Goal: Transaction & Acquisition: Purchase product/service

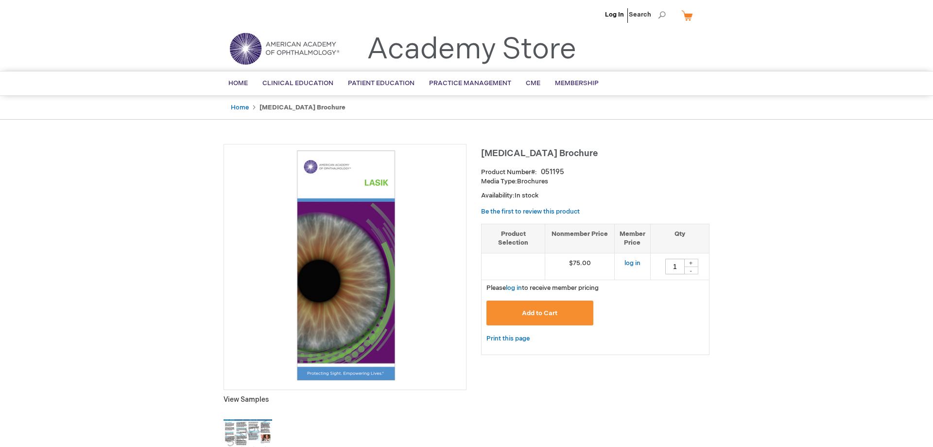
click at [258, 424] on img at bounding box center [248, 433] width 49 height 49
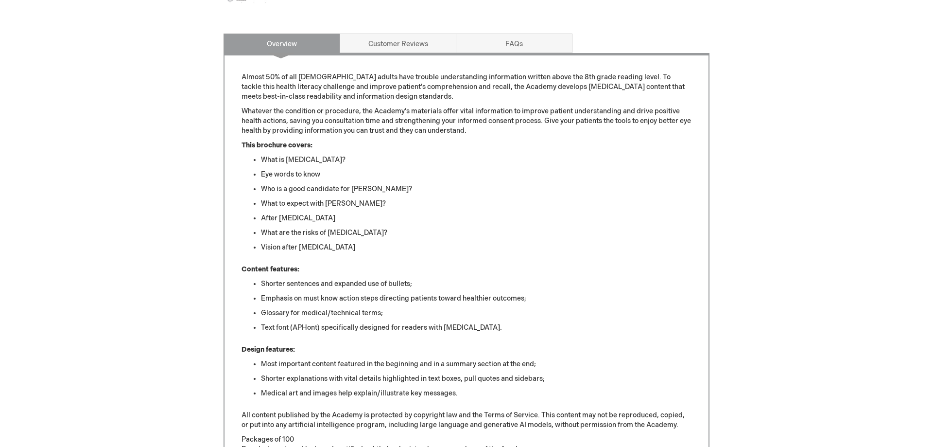
scroll to position [446, 0]
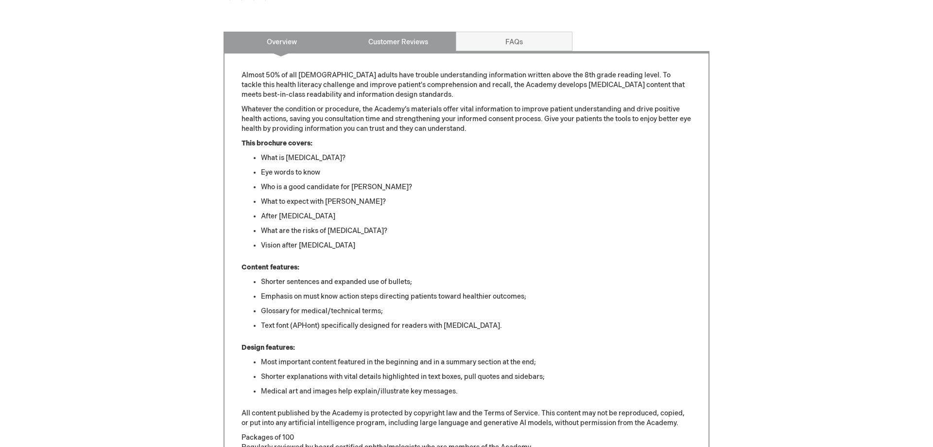
click at [433, 38] on link "Customer Reviews" at bounding box center [398, 41] width 117 height 19
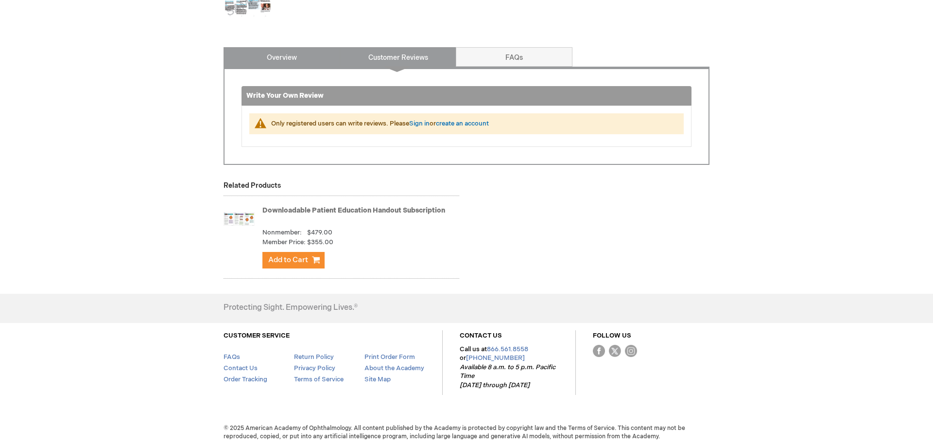
click at [328, 53] on link "Overview" at bounding box center [282, 56] width 117 height 19
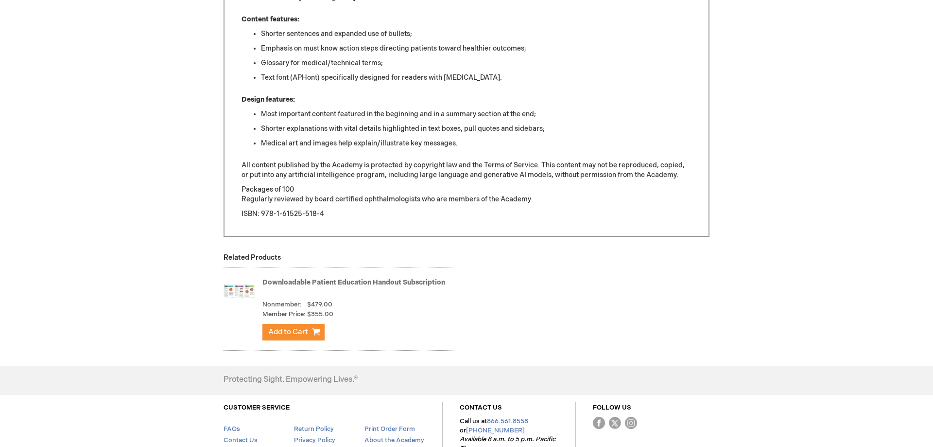
scroll to position [725, 0]
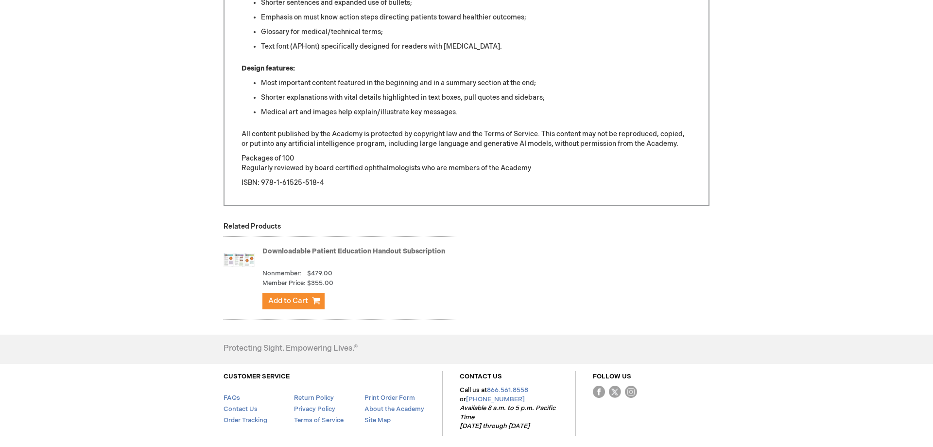
click at [305, 253] on link "Downloadable Patient Education Handout Subscription" at bounding box center [353, 251] width 183 height 8
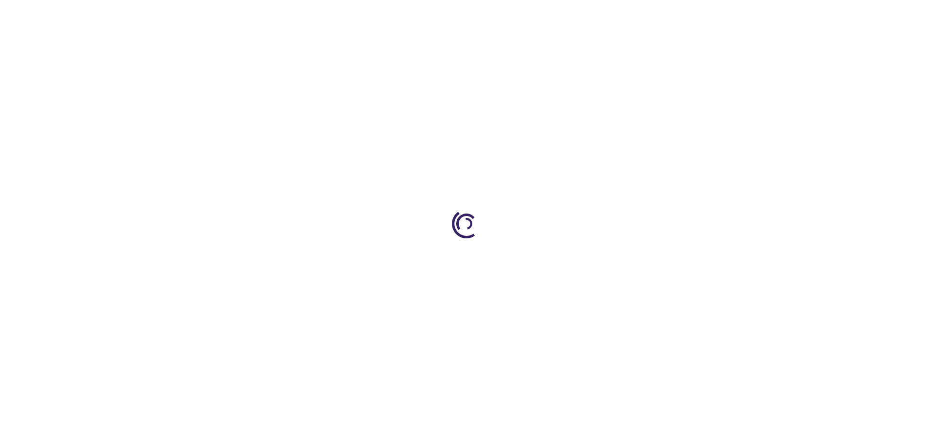
type input "1"
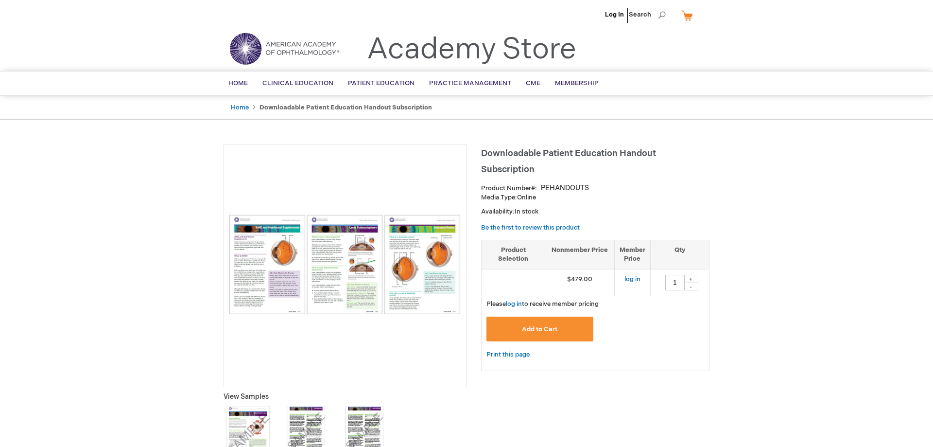
click at [265, 263] on img at bounding box center [345, 264] width 232 height 100
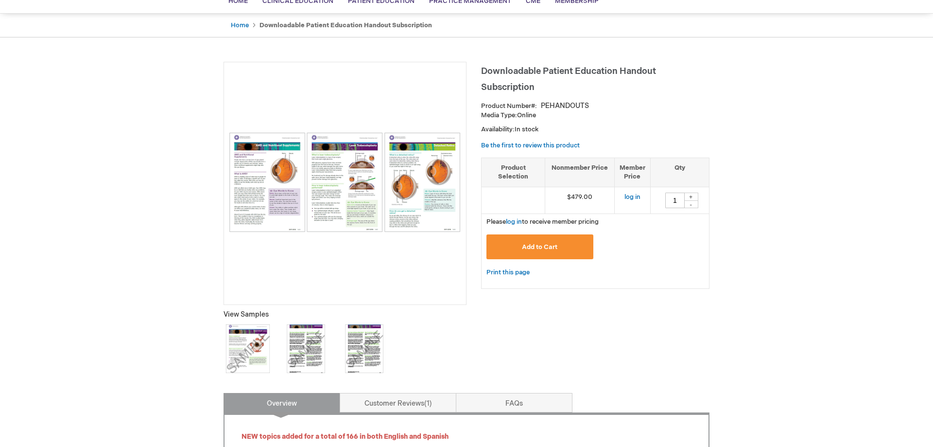
scroll to position [99, 0]
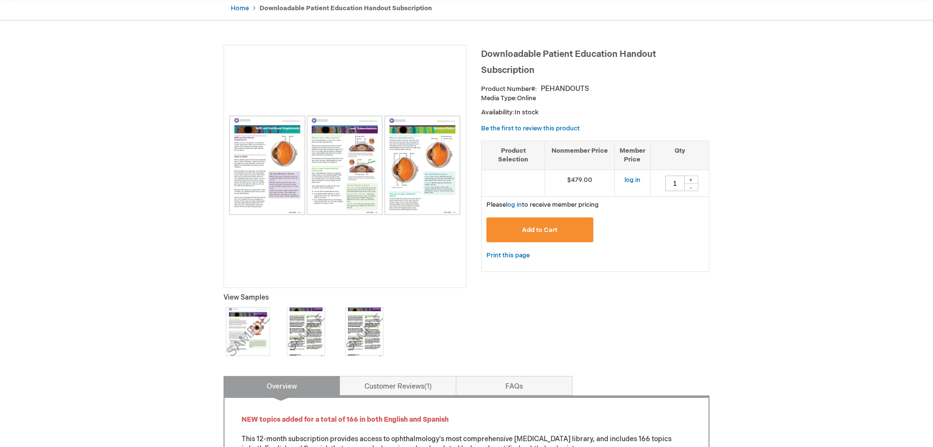
click at [254, 321] on img at bounding box center [248, 331] width 49 height 49
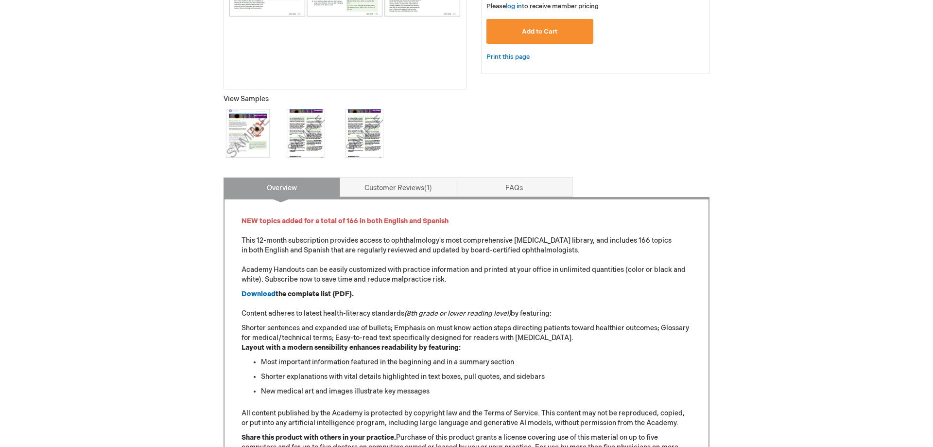
scroll to position [0, 0]
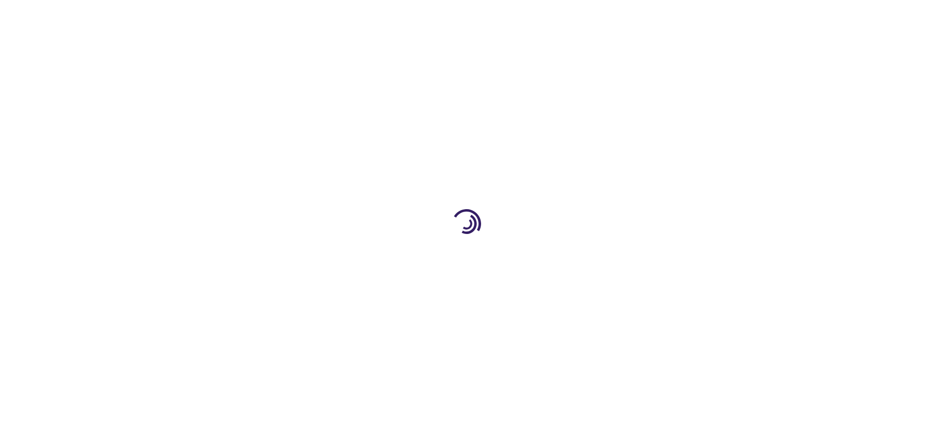
scroll to position [725, 0]
type input "1"
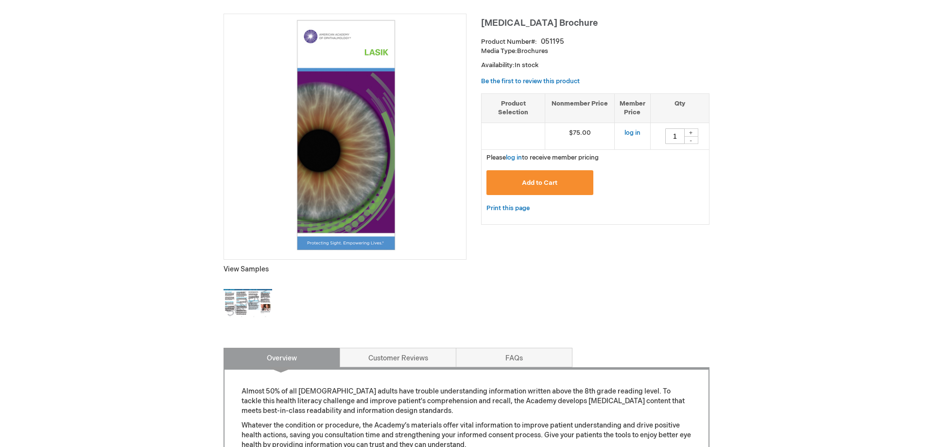
scroll to position [0, 0]
